Goal: Register for event/course

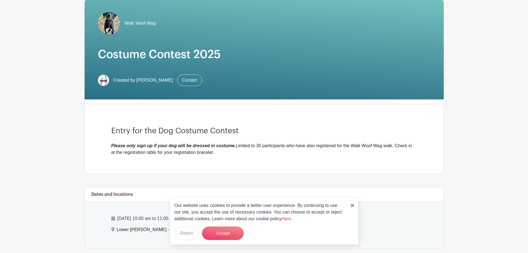
scroll to position [56, 0]
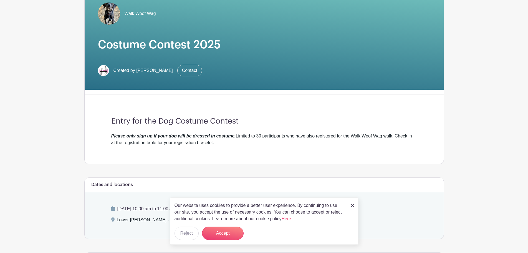
click at [353, 205] on img at bounding box center [352, 205] width 3 height 3
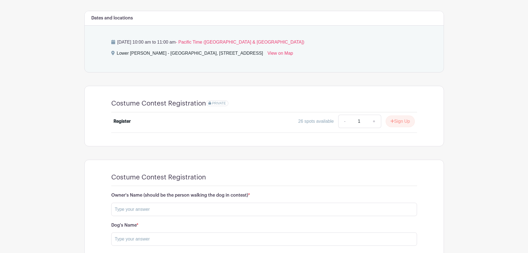
scroll to position [250, 0]
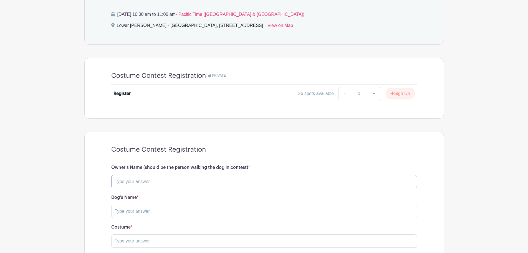
click at [191, 180] on input "text" at bounding box center [264, 181] width 306 height 13
type input "H"
type input "[PERSON_NAME]"
click at [162, 213] on input "text" at bounding box center [264, 211] width 306 height 13
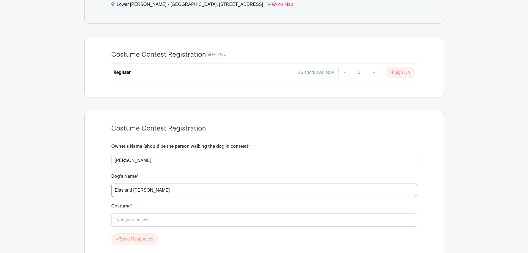
scroll to position [316, 0]
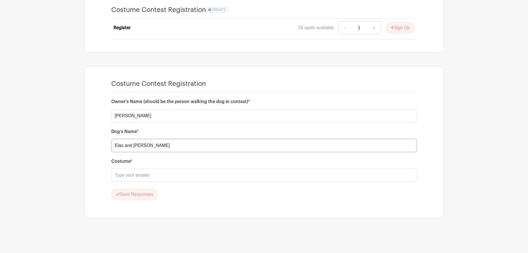
drag, startPoint x: 122, startPoint y: 144, endPoint x: 129, endPoint y: 148, distance: 7.7
click at [122, 145] on input "Elas and [PERSON_NAME]" at bounding box center [264, 145] width 306 height 13
type input "[PERSON_NAME] and [PERSON_NAME]"
click at [142, 171] on input "text" at bounding box center [264, 175] width 306 height 13
click at [143, 176] on input "Corn on the Cob and stick of butter" at bounding box center [264, 175] width 306 height 13
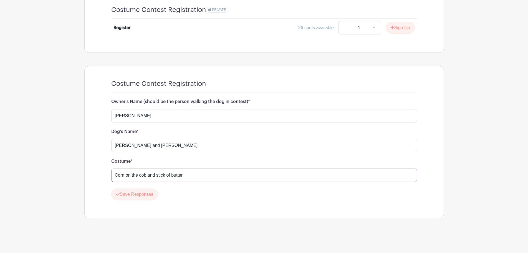
type input "Corn on the cob and stick of butter"
click at [184, 187] on form "Owner's Name (should be the person walking the dog in contest) * [PERSON_NAME] …" at bounding box center [264, 149] width 306 height 101
click at [375, 28] on link "+" at bounding box center [374, 27] width 14 height 13
click at [343, 27] on link "-" at bounding box center [344, 27] width 13 height 13
click at [374, 27] on link "+" at bounding box center [374, 27] width 14 height 13
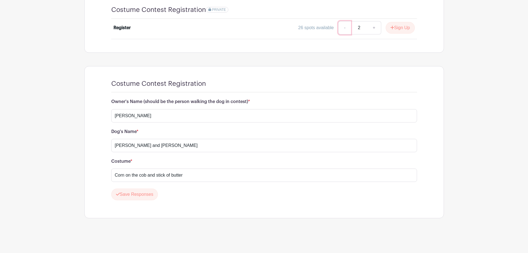
click at [343, 27] on link "-" at bounding box center [344, 27] width 13 height 13
type input "1"
click at [144, 192] on button "Save Responses" at bounding box center [134, 195] width 47 height 12
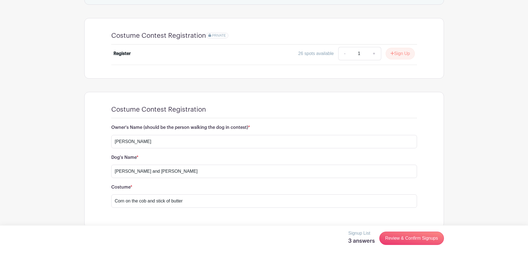
scroll to position [300, 0]
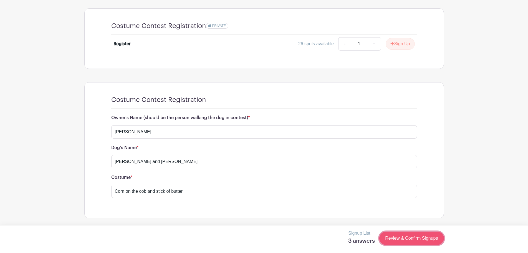
click at [406, 238] on link "Review & Confirm Signups" at bounding box center [412, 238] width 64 height 13
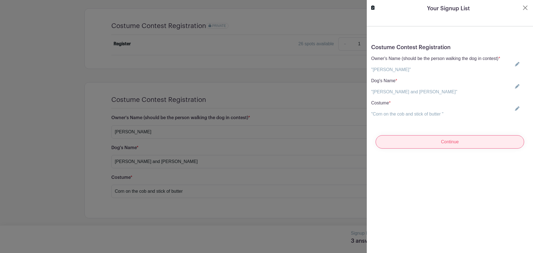
click at [452, 141] on input "Continue" at bounding box center [450, 141] width 149 height 13
click at [522, 7] on button "Close" at bounding box center [525, 7] width 7 height 7
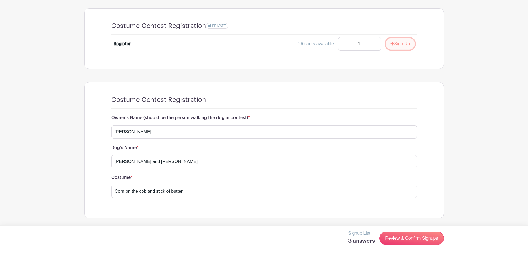
click at [405, 45] on button "Sign Up" at bounding box center [400, 44] width 29 height 12
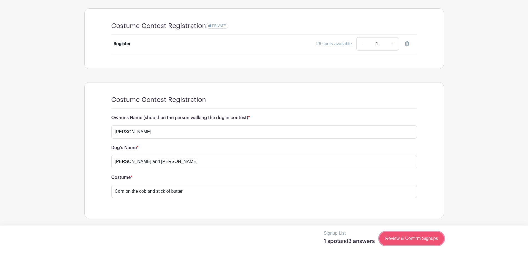
click at [408, 236] on link "Review & Confirm Signups" at bounding box center [412, 238] width 64 height 13
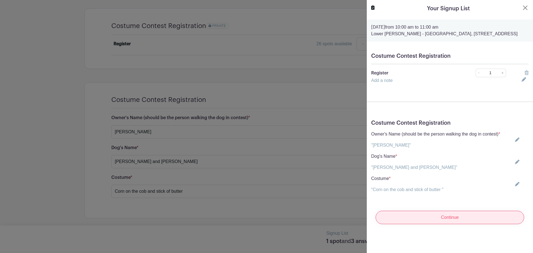
click at [447, 218] on input "Continue" at bounding box center [450, 217] width 149 height 13
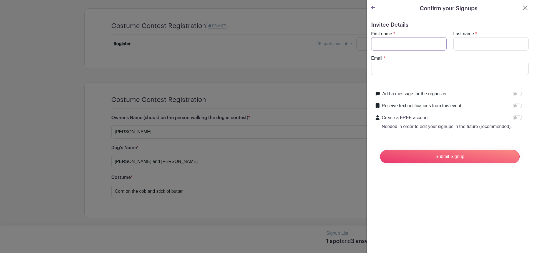
click at [390, 46] on input "First name" at bounding box center [409, 43] width 76 height 13
type input "[PERSON_NAME]"
type input "Beniak"
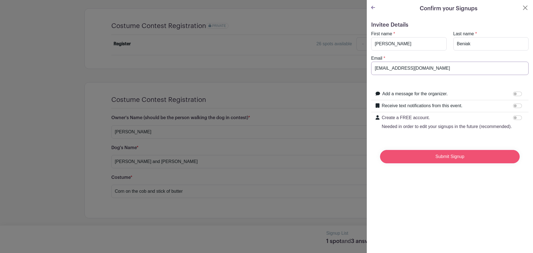
type input "[EMAIL_ADDRESS][DOMAIN_NAME]"
click at [445, 162] on input "Submit Signup" at bounding box center [450, 156] width 140 height 13
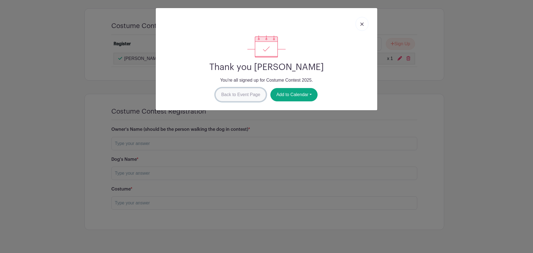
click at [245, 96] on link "Back to Event Page" at bounding box center [240, 94] width 51 height 13
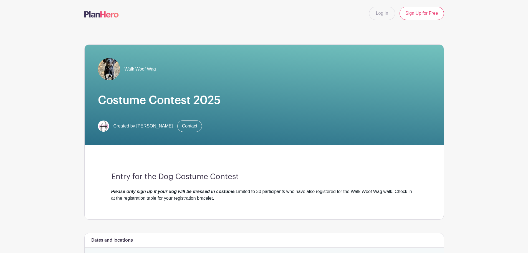
scroll to position [28, 0]
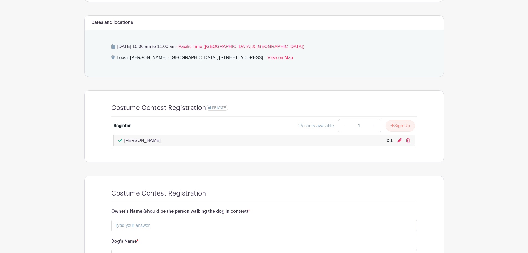
scroll to position [111, 0]
